Goal: Task Accomplishment & Management: Manage account settings

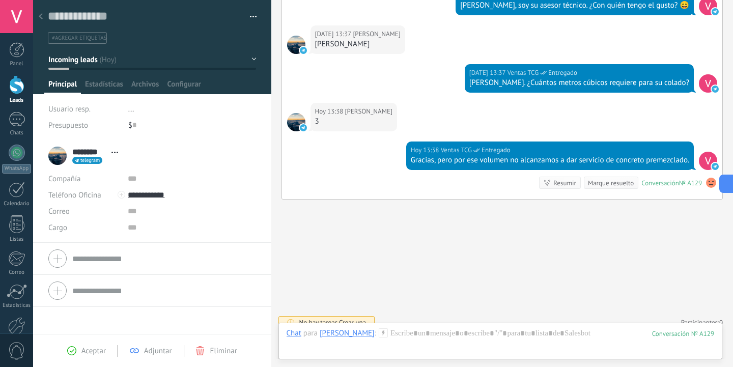
click at [250, 18] on span "button" at bounding box center [253, 18] width 7 height 2
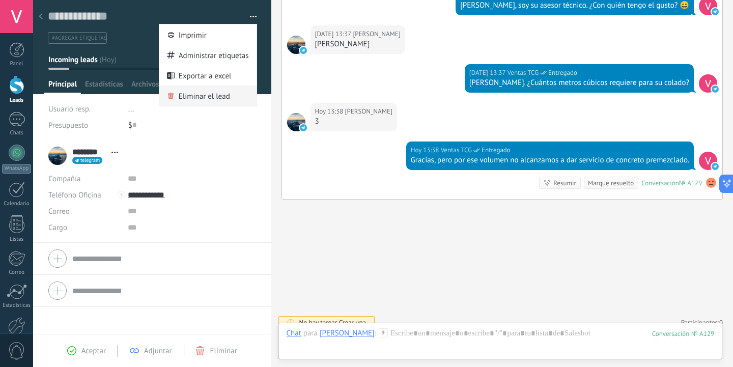
click at [188, 99] on span "Eliminar el lead" at bounding box center [204, 96] width 51 height 20
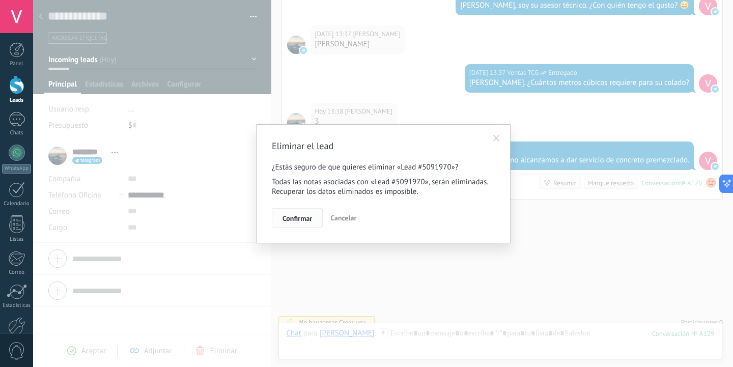
click at [299, 218] on span "Confirmar" at bounding box center [298, 218] width 30 height 7
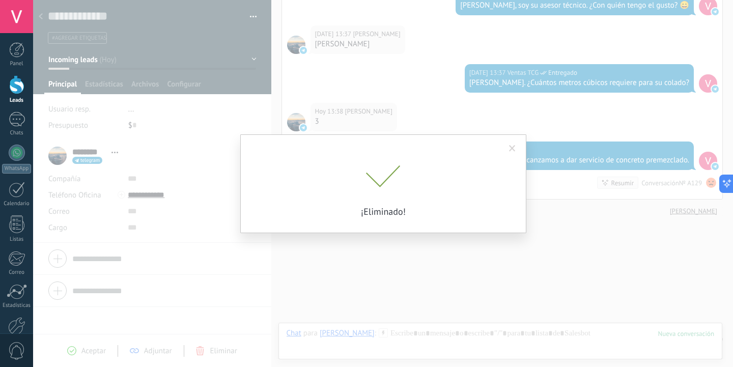
scroll to position [1361, 0]
